Goal: Understand process/instructions: Learn how to perform a task or action

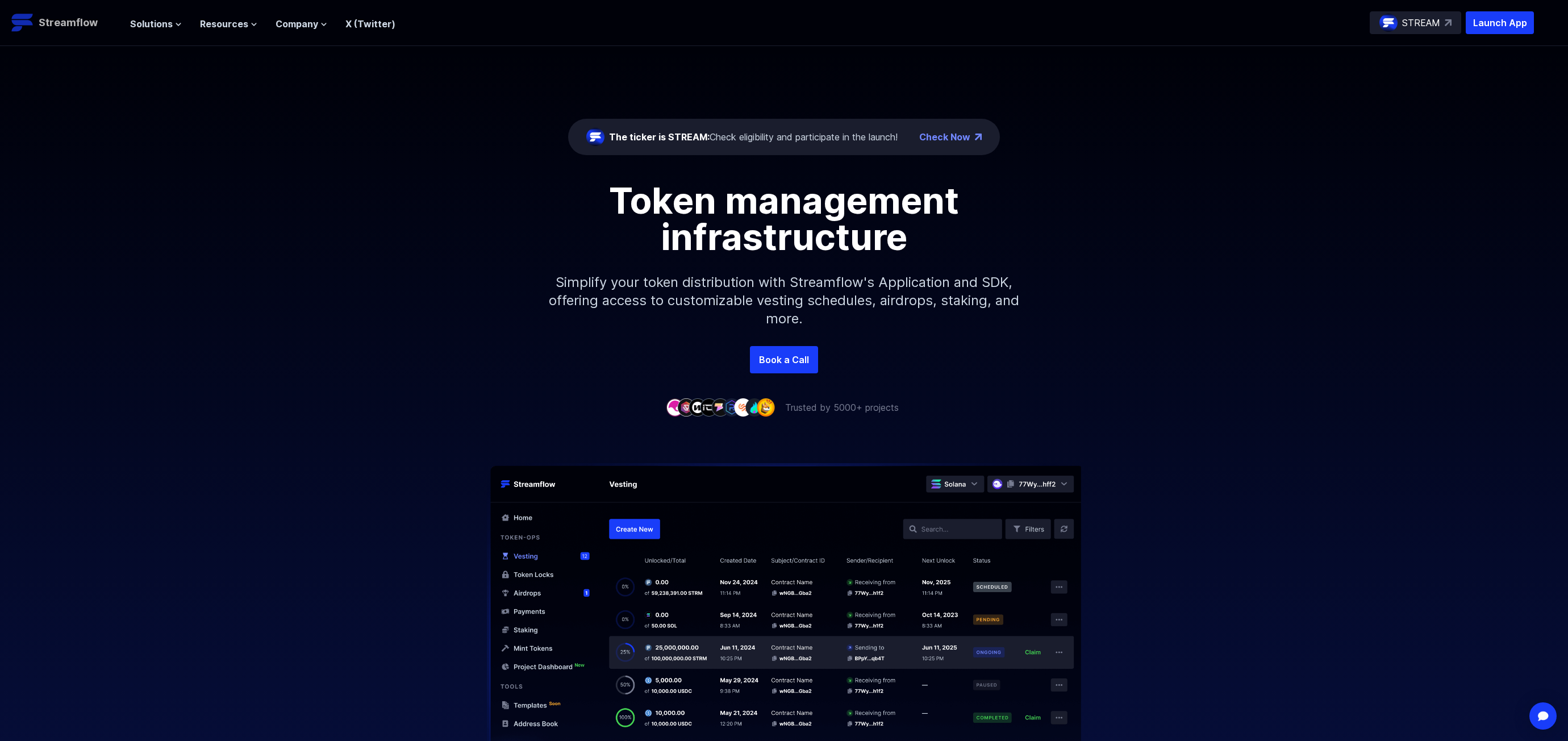
drag, startPoint x: 61, startPoint y: 24, endPoint x: 102, endPoint y: 28, distance: 41.2
click at [61, 24] on p "Streamflow" at bounding box center [68, 22] width 59 height 16
click at [791, 136] on div "The ticker is STREAM: Check eligibility and participate in the launch!" at bounding box center [753, 136] width 289 height 13
click at [951, 139] on link "Check Now" at bounding box center [945, 136] width 51 height 13
click at [242, 28] on span "Resources" at bounding box center [224, 24] width 48 height 13
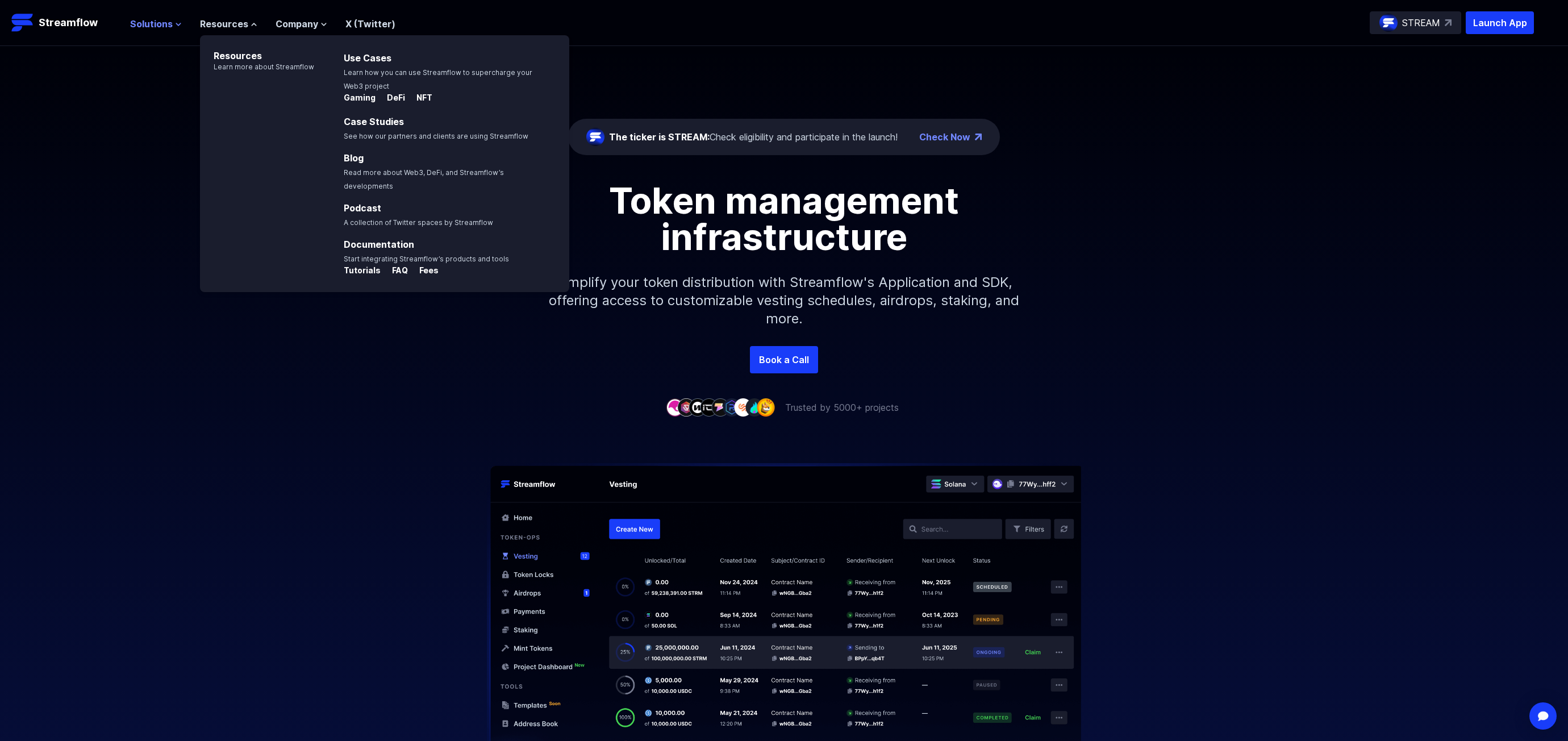
drag, startPoint x: 242, startPoint y: 26, endPoint x: 139, endPoint y: 22, distance: 103.1
click at [241, 25] on span "Resources" at bounding box center [224, 24] width 48 height 13
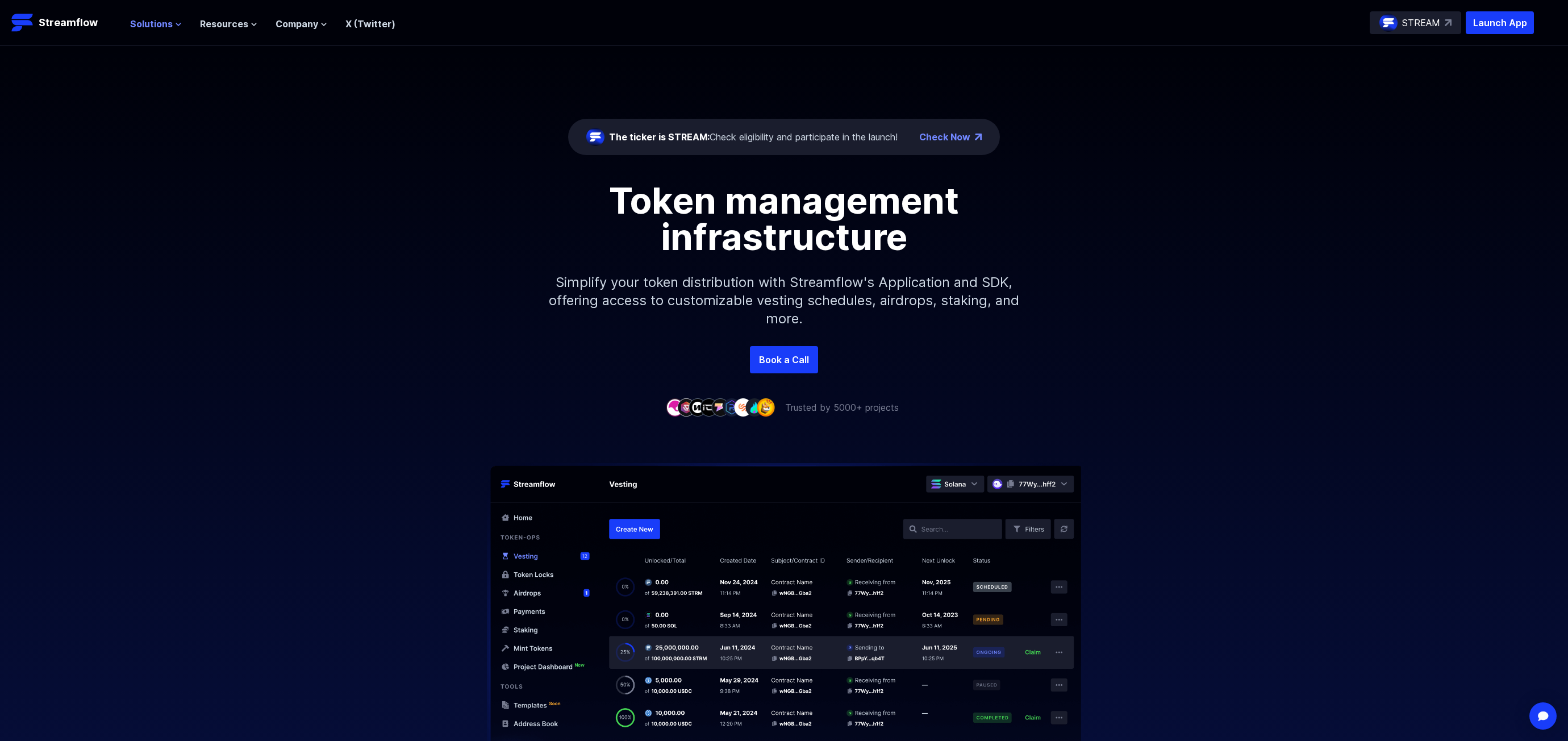
click at [139, 22] on span "Solutions" at bounding box center [151, 24] width 42 height 13
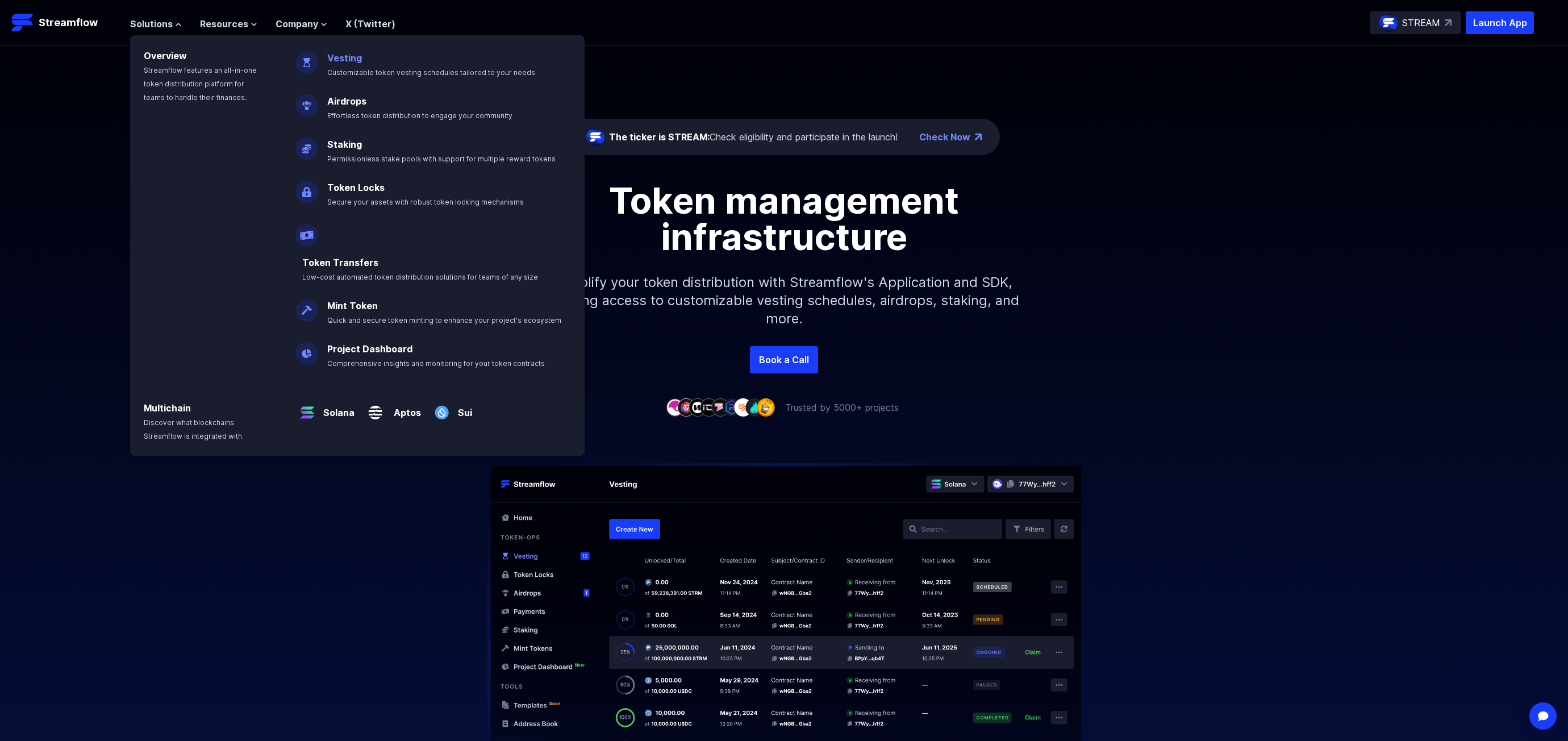
click at [350, 58] on link "Vesting" at bounding box center [344, 57] width 34 height 11
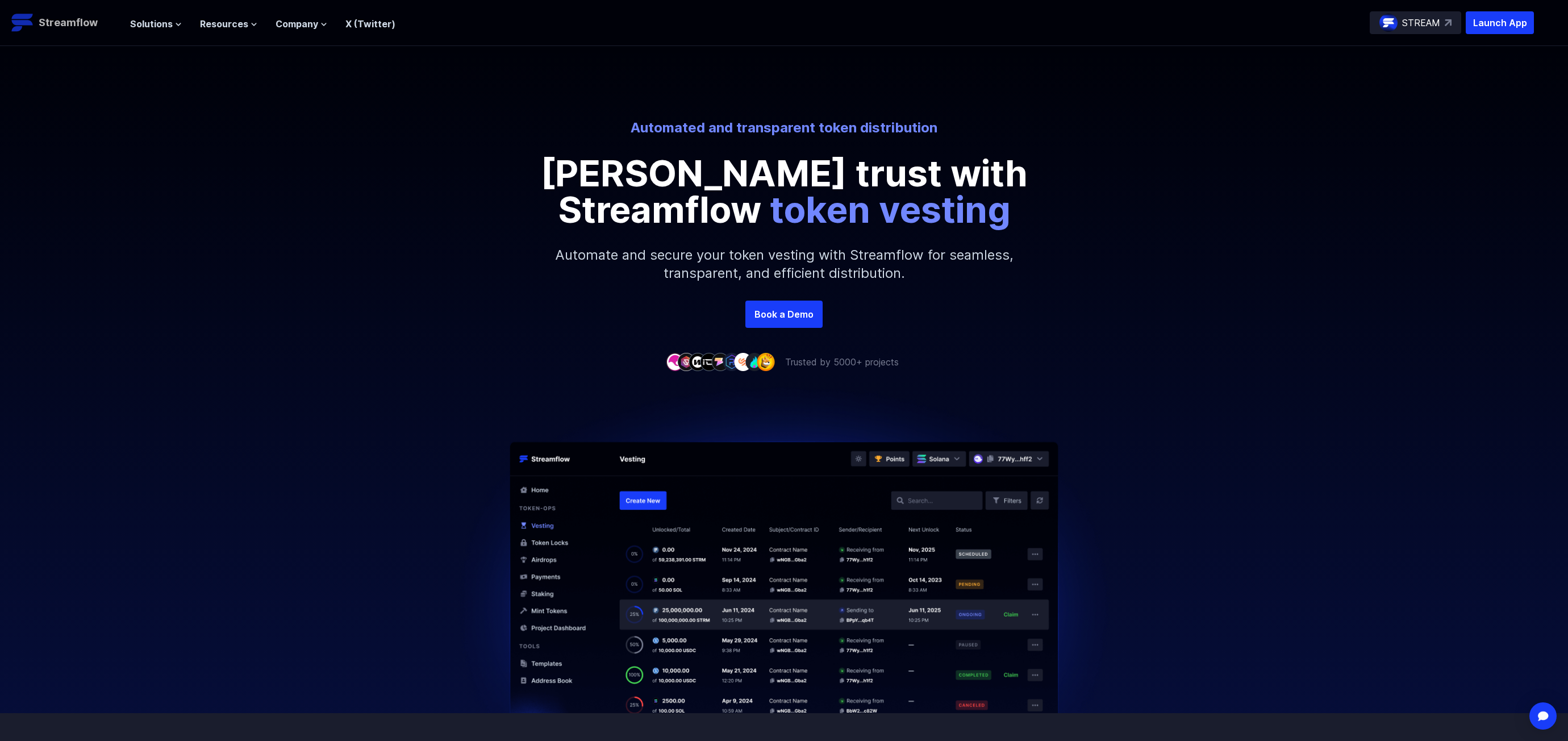
click at [45, 19] on p "Streamflow" at bounding box center [68, 22] width 59 height 16
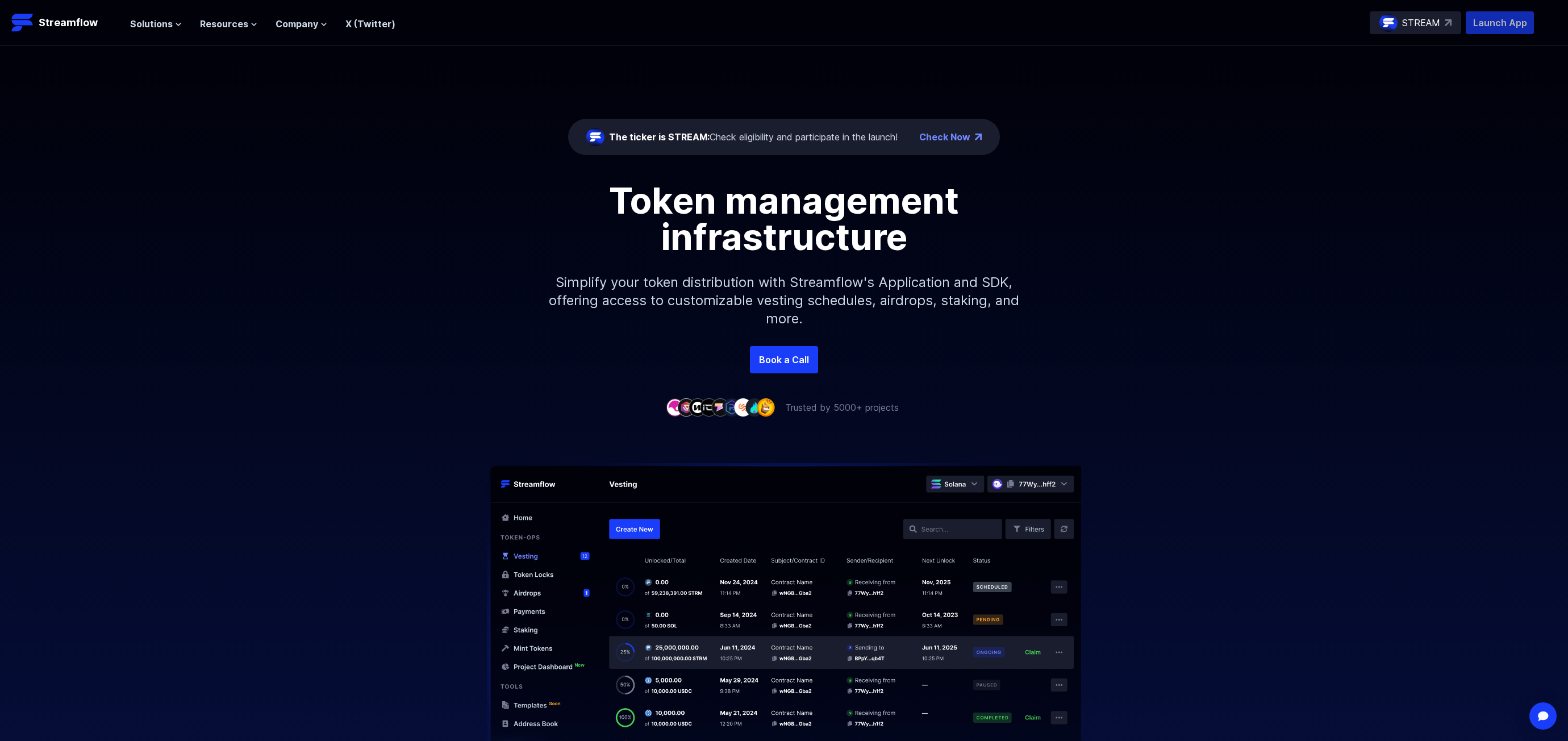
click at [1496, 24] on p "Launch App" at bounding box center [1499, 22] width 68 height 22
